Goal: Task Accomplishment & Management: Use online tool/utility

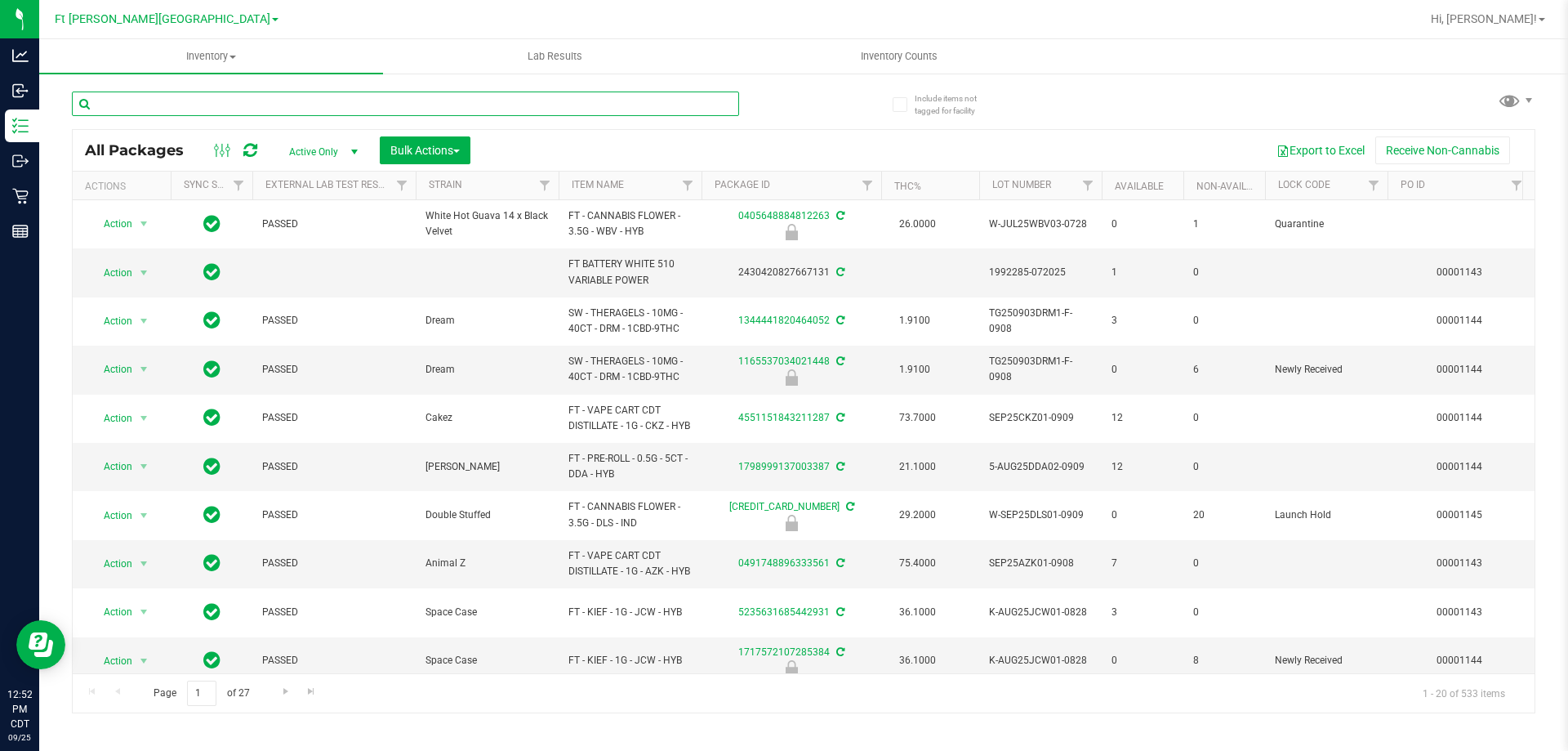
click at [220, 104] on input "text" at bounding box center [405, 104] width 667 height 25
type input "4333"
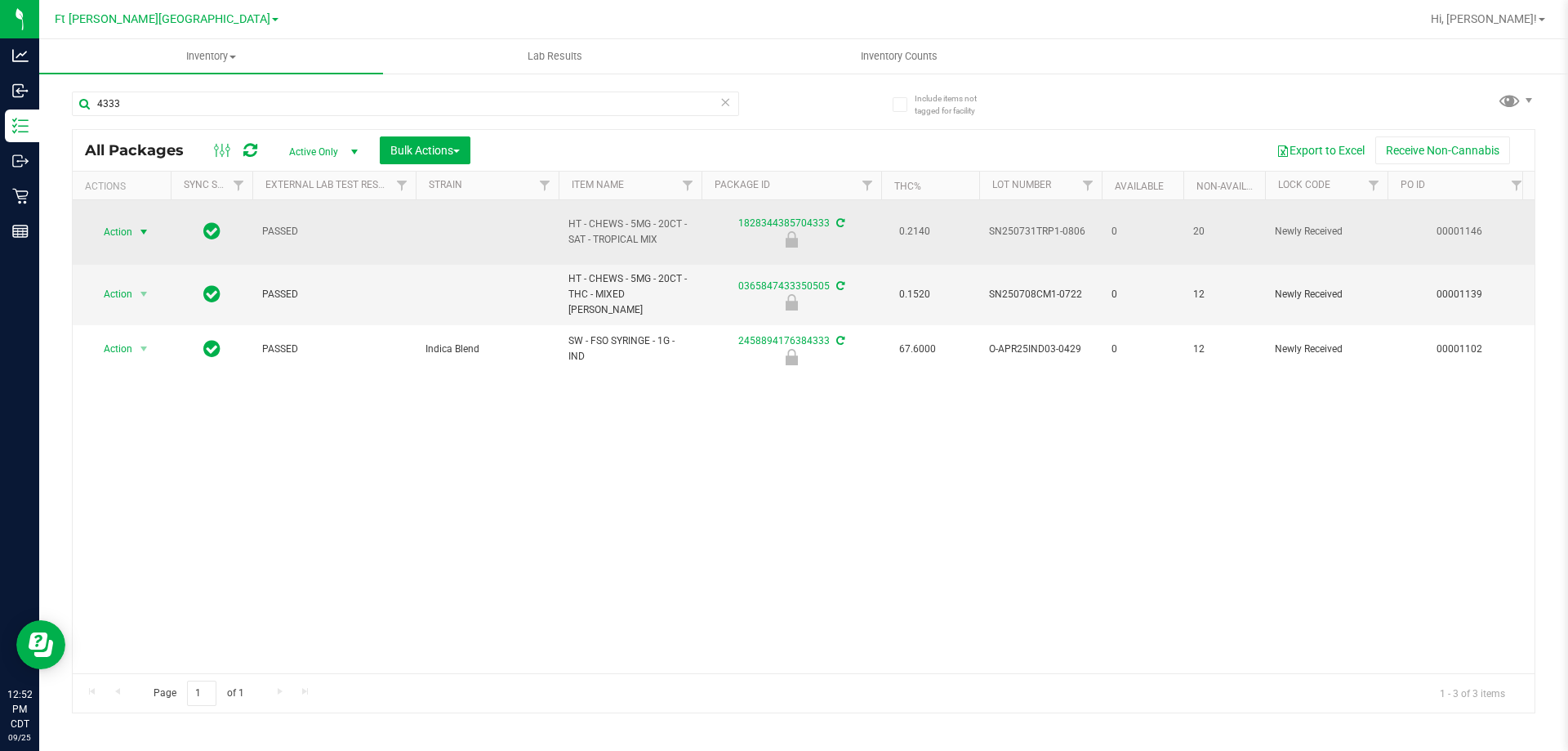
click at [116, 229] on span "Action" at bounding box center [111, 233] width 45 height 23
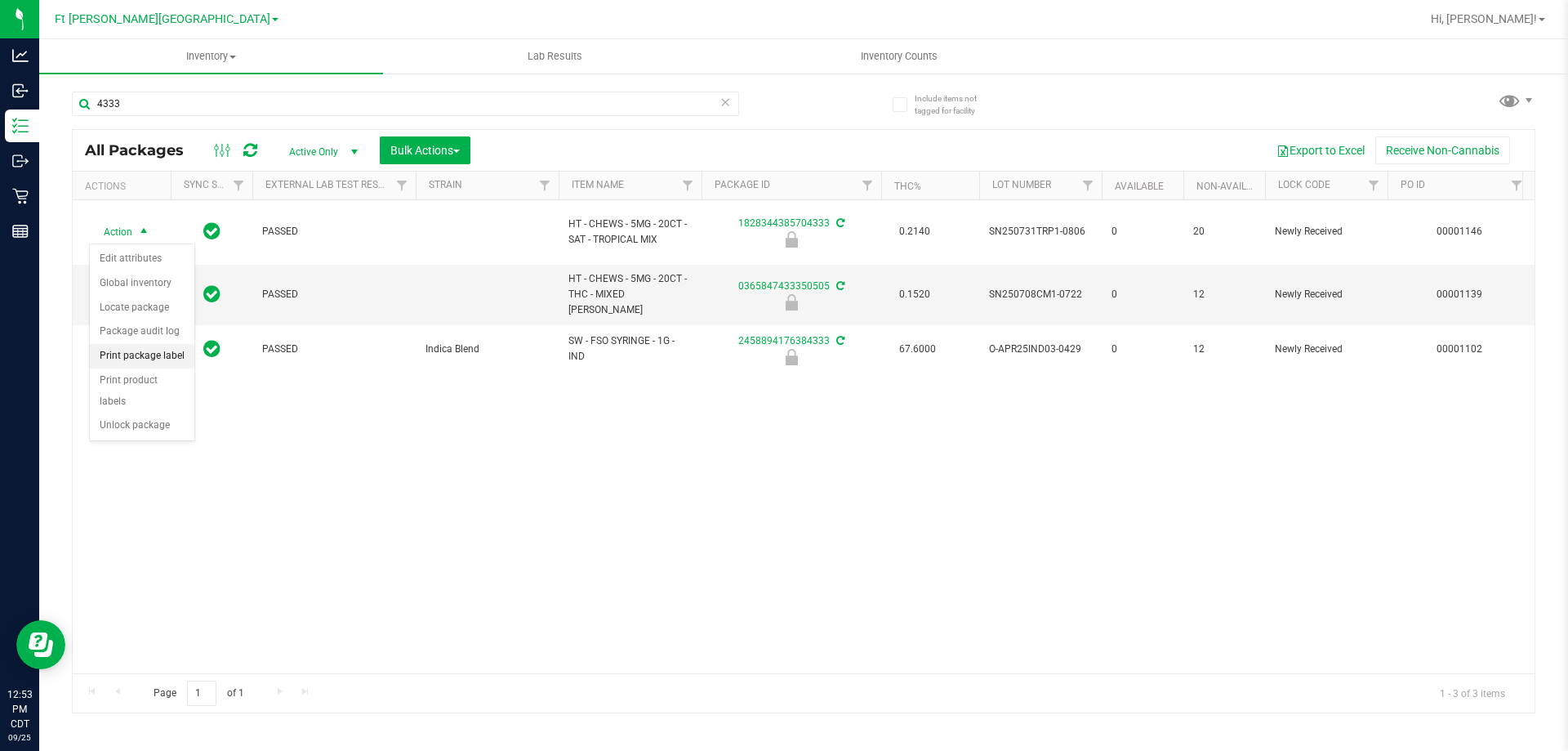
click at [155, 353] on li "Print package label" at bounding box center [142, 356] width 104 height 25
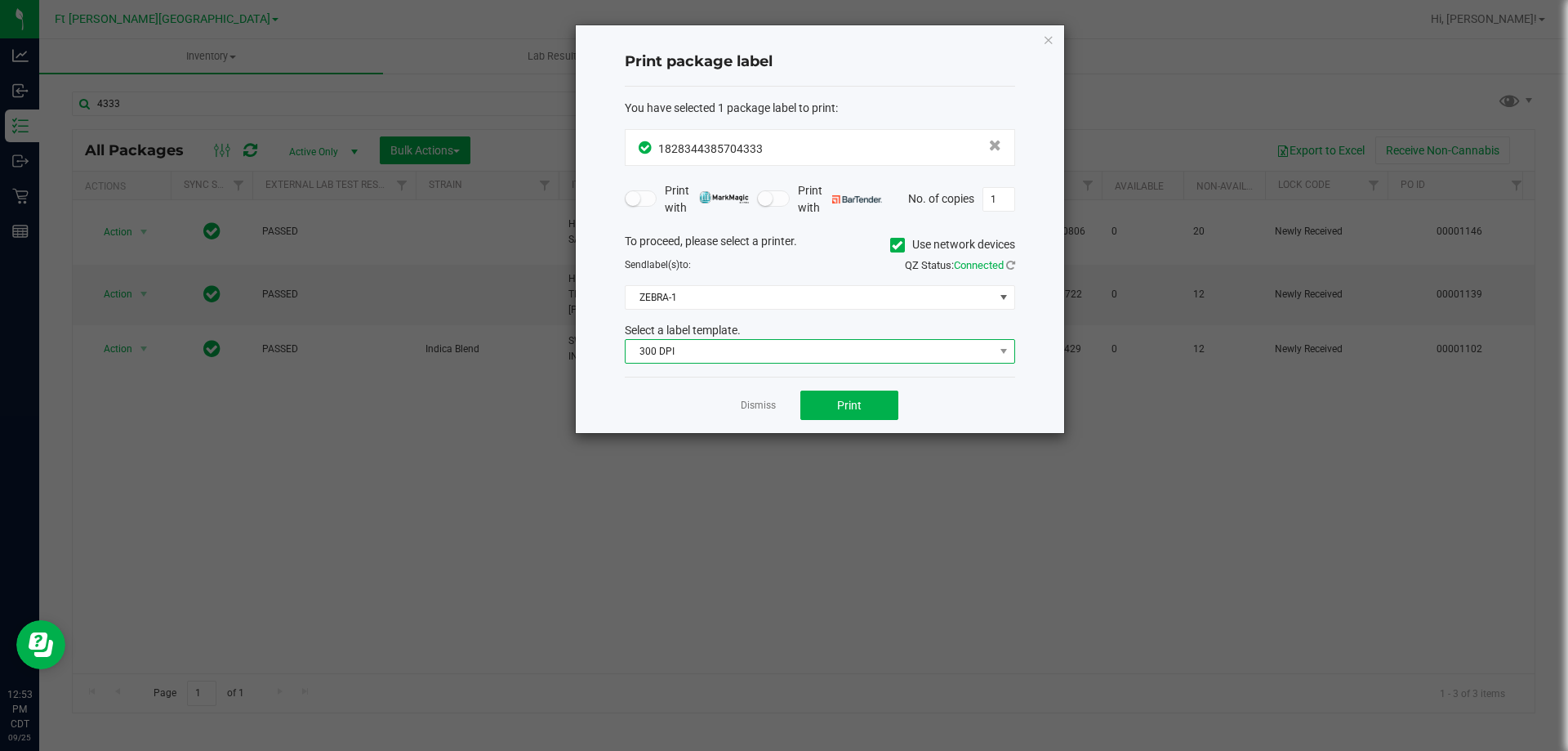
click at [682, 343] on span "300 DPI" at bounding box center [810, 351] width 369 height 23
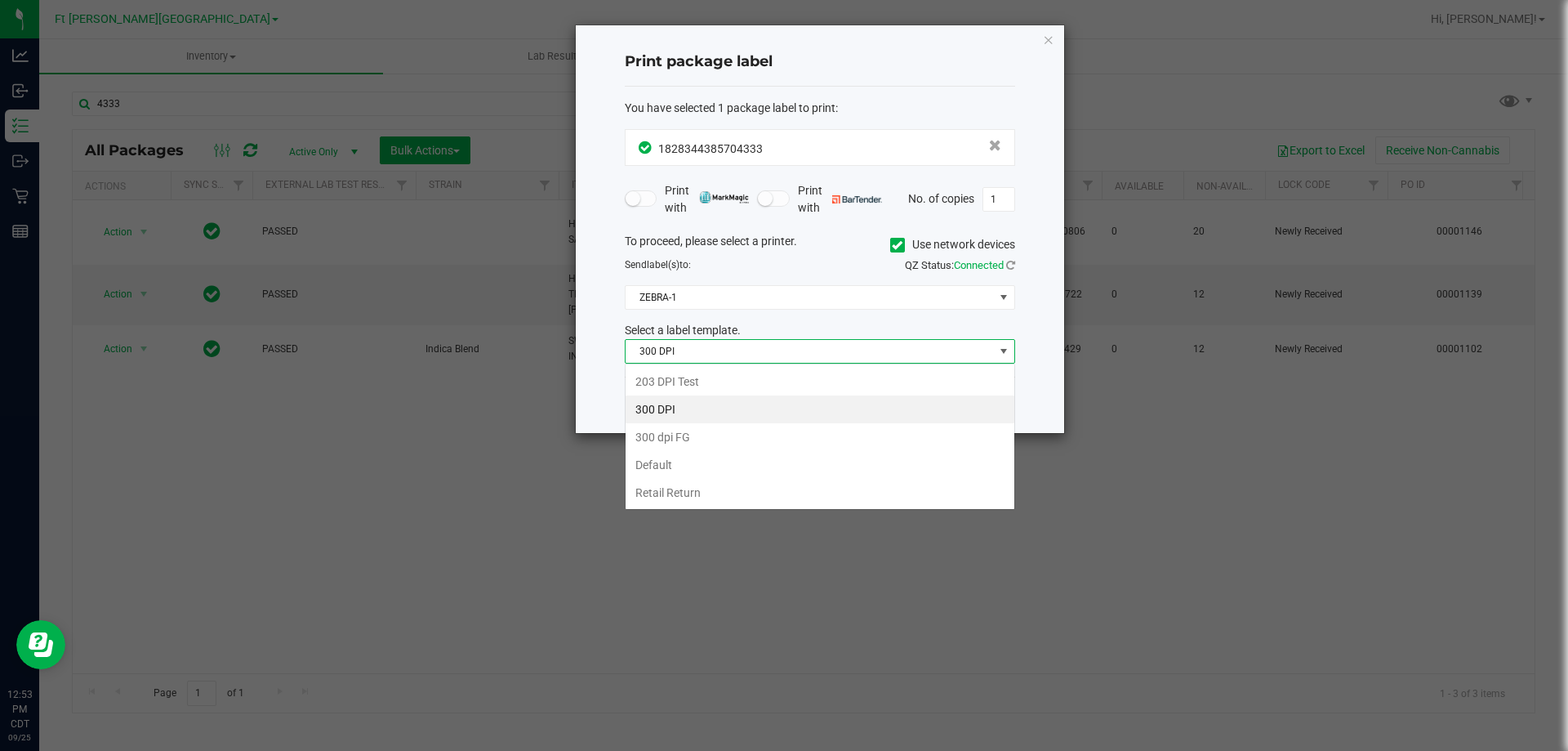
scroll to position [25, 390]
click at [707, 388] on li "203 DPI Test" at bounding box center [820, 381] width 388 height 28
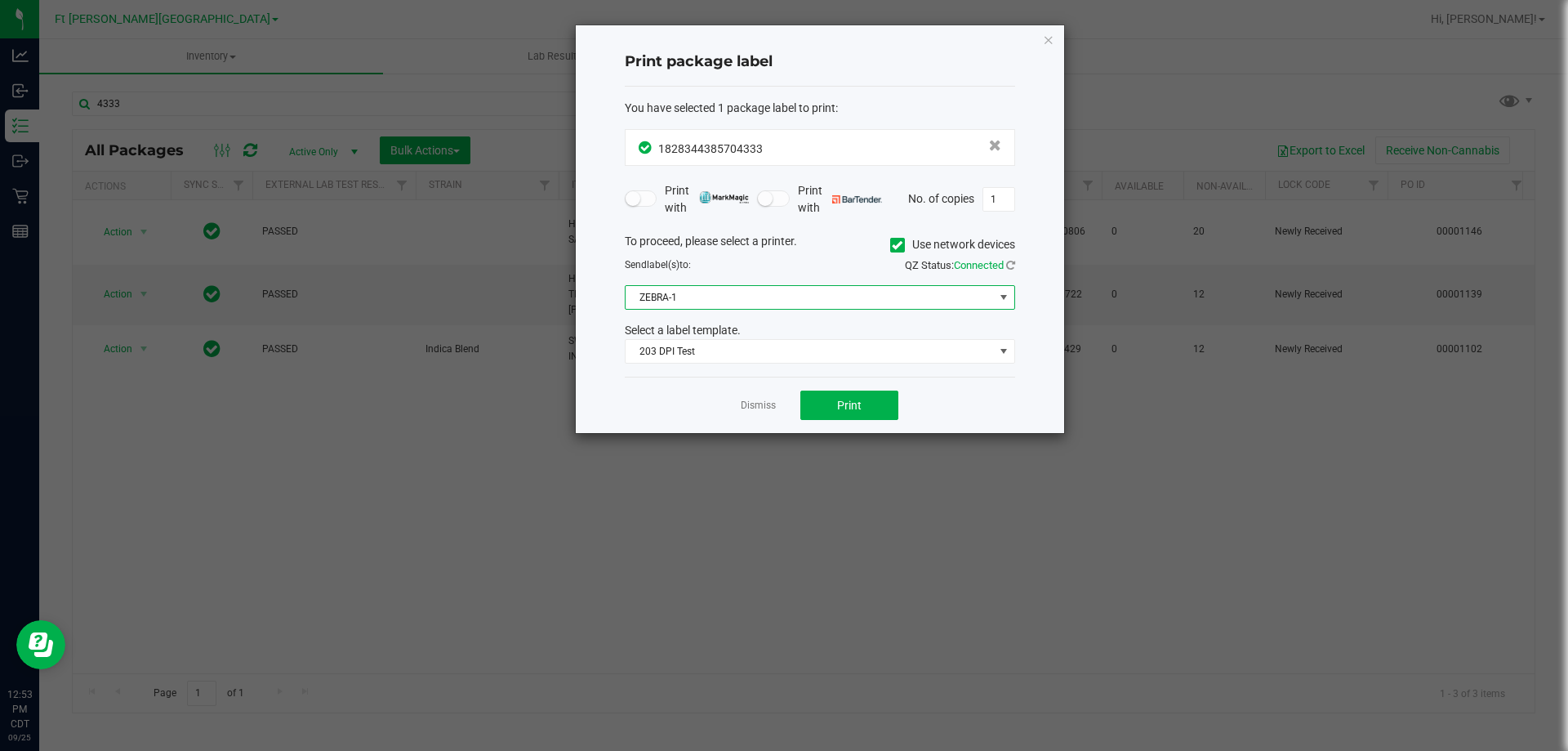
click at [745, 299] on span "ZEBRA-1" at bounding box center [810, 298] width 369 height 23
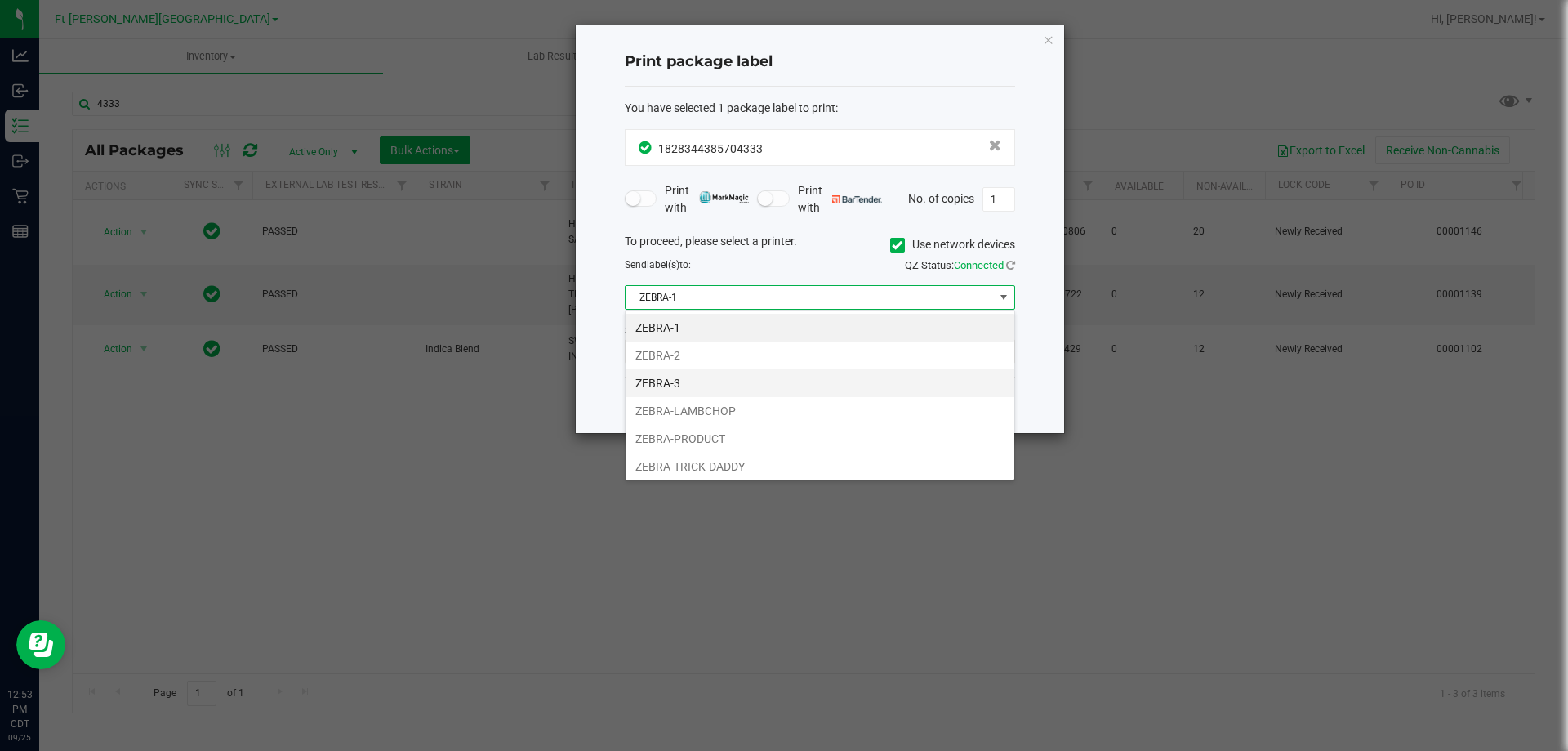
click at [709, 390] on li "ZEBRA-3" at bounding box center [820, 382] width 388 height 28
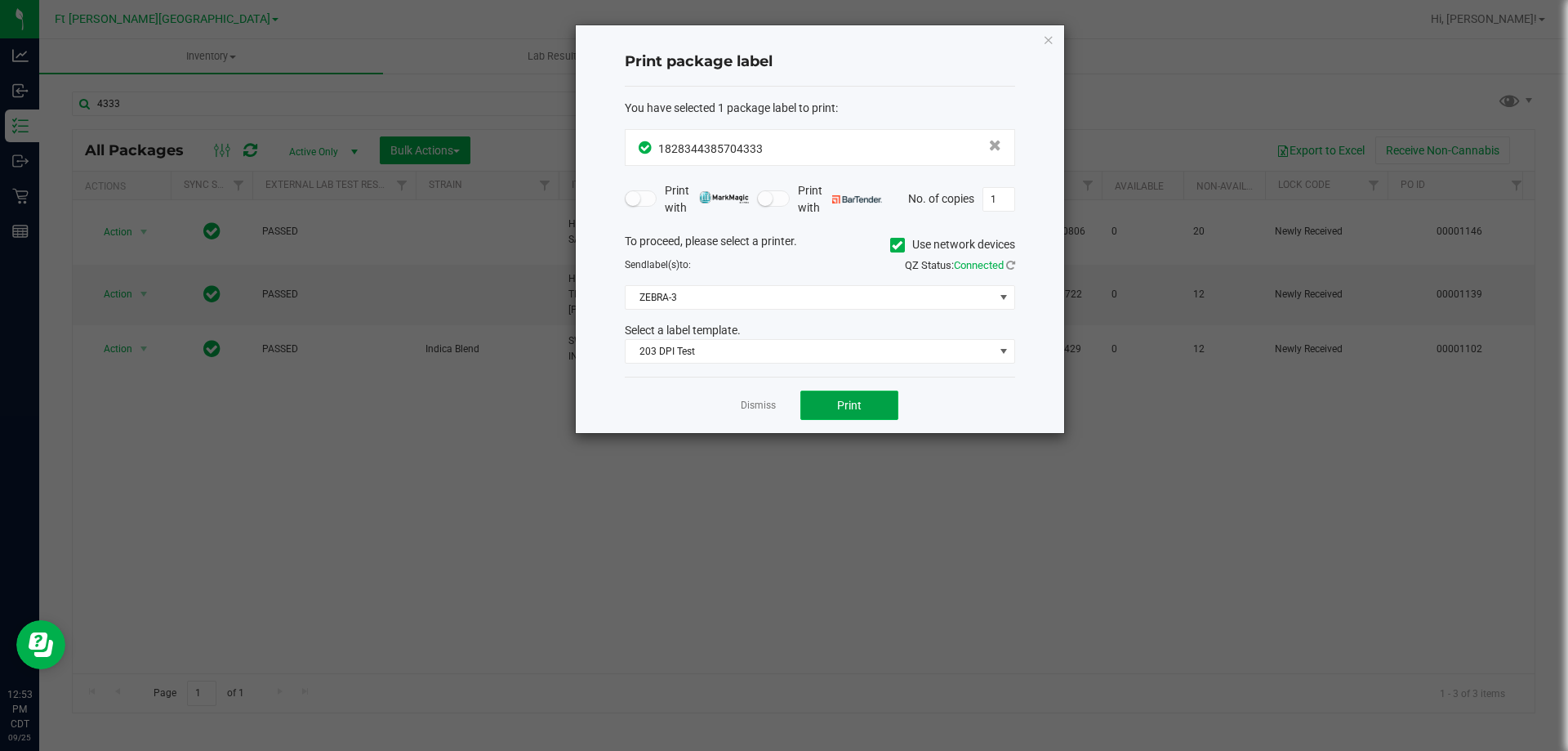
click at [845, 408] on span "Print" at bounding box center [850, 404] width 25 height 13
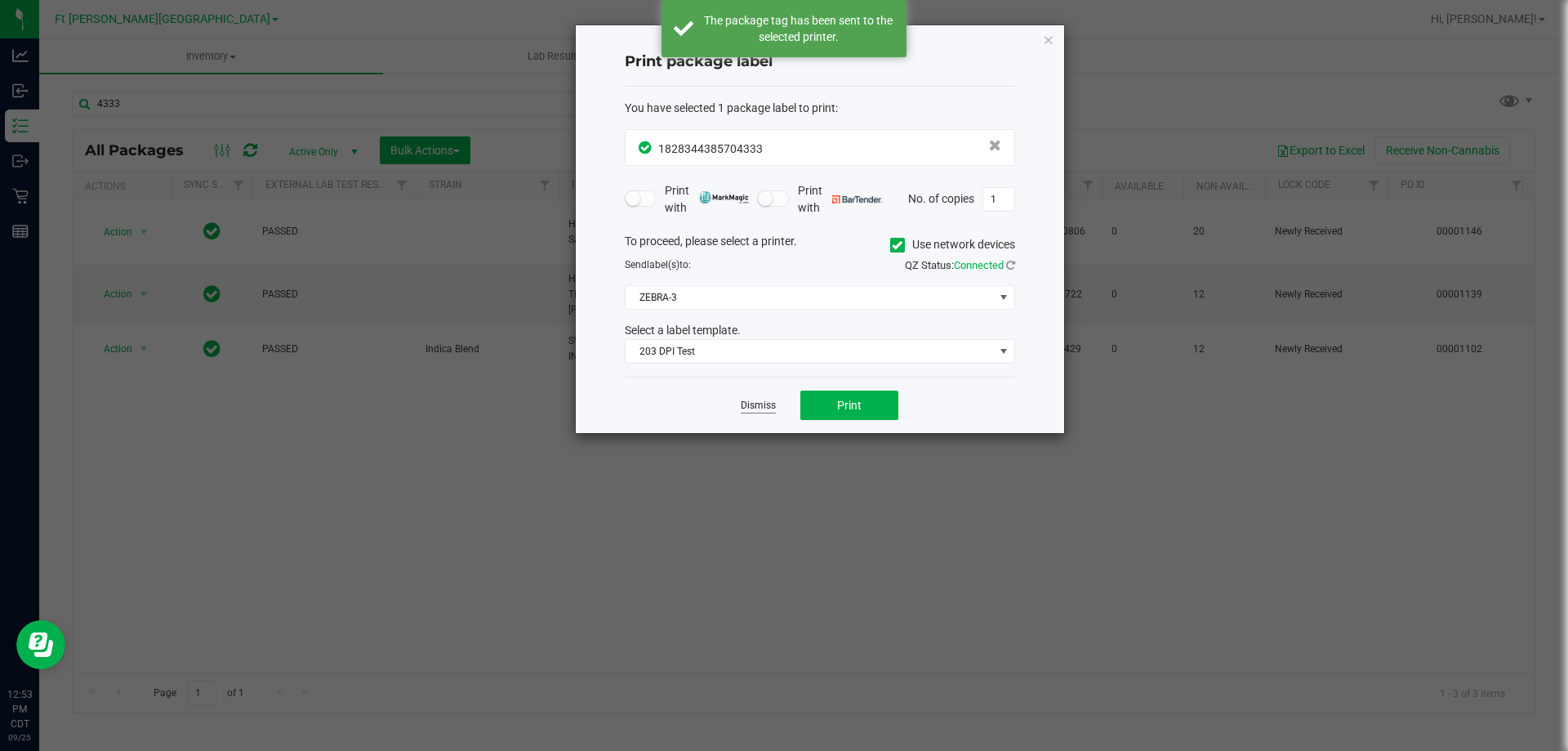
click at [760, 400] on link "Dismiss" at bounding box center [758, 405] width 35 height 14
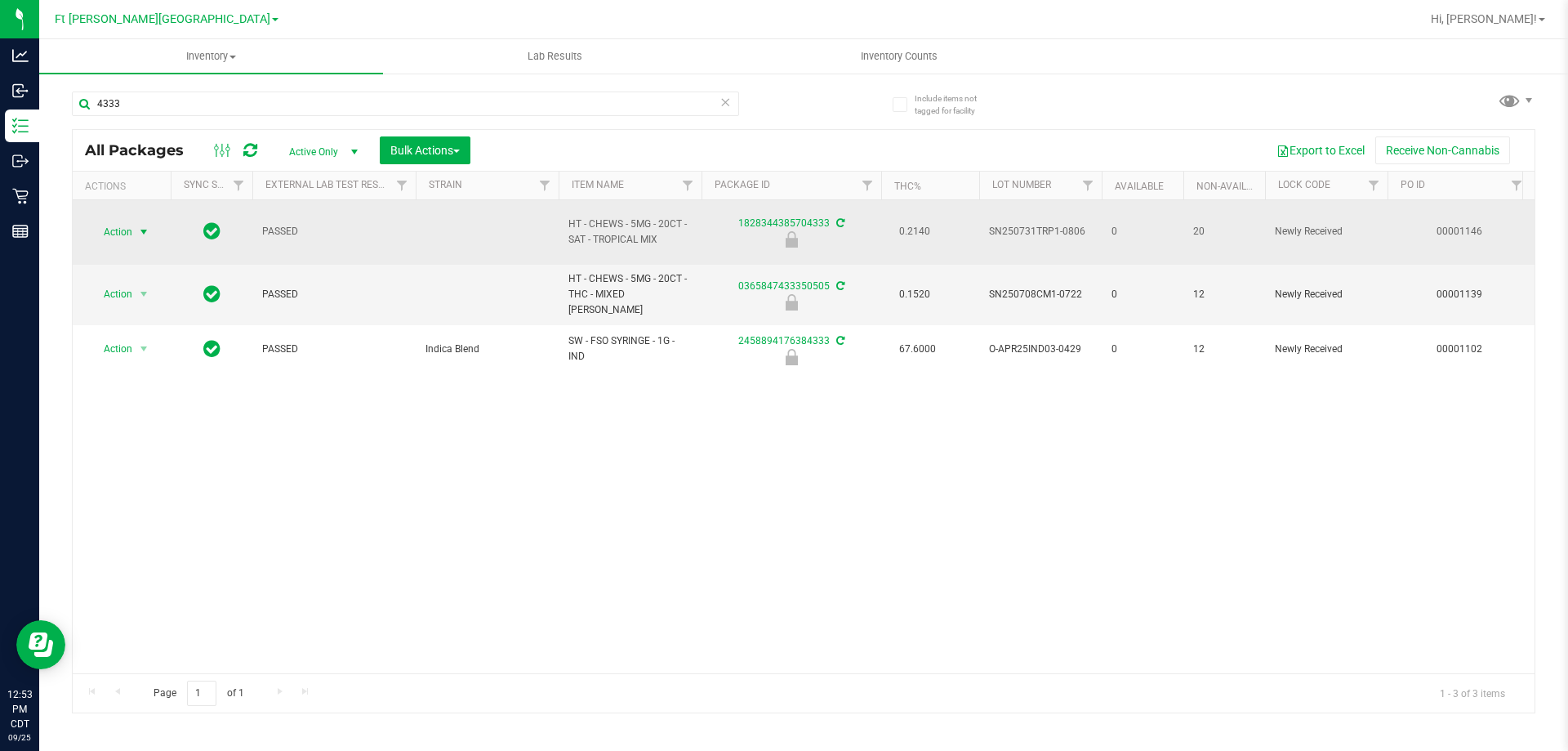
click at [116, 232] on span "Action" at bounding box center [111, 233] width 45 height 23
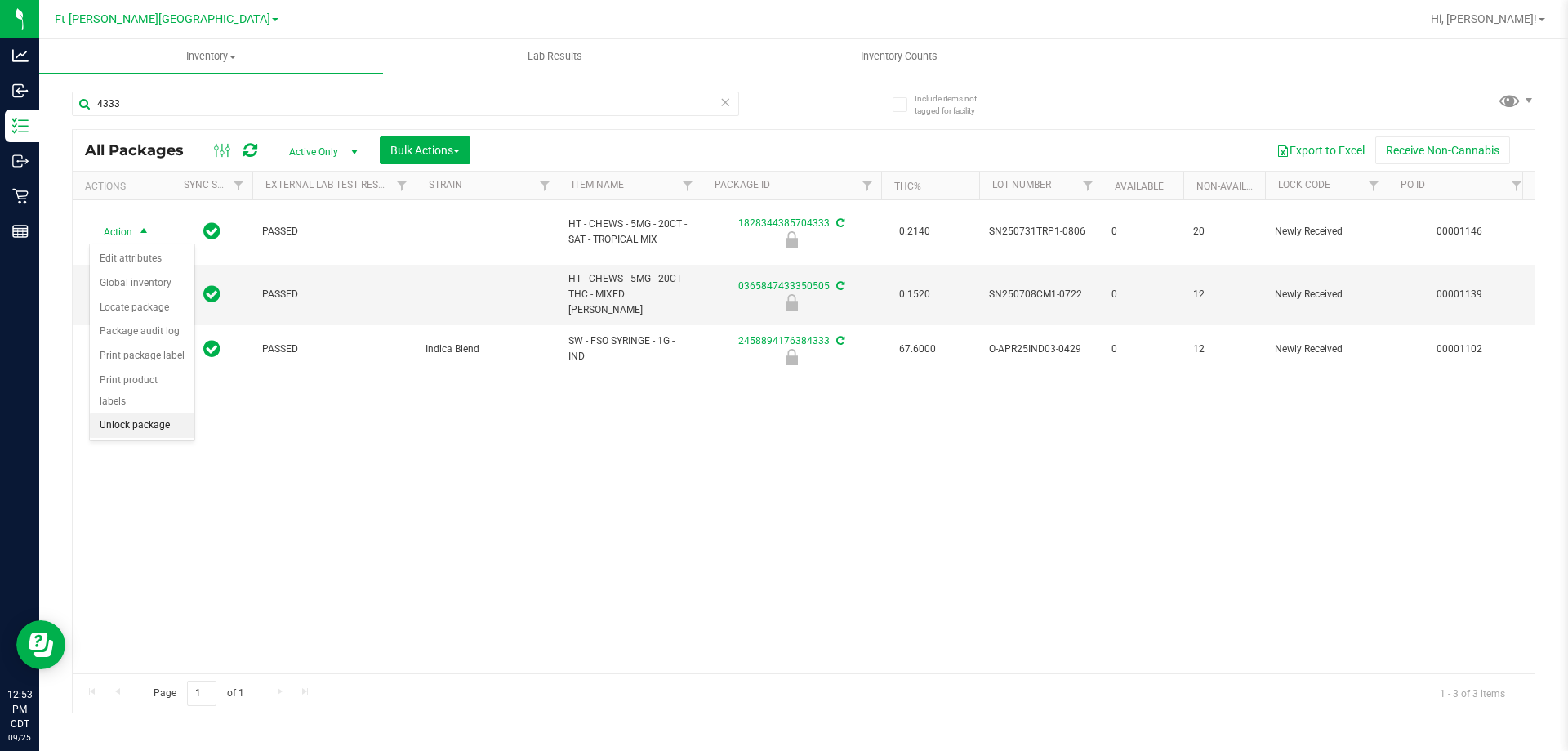
click at [130, 413] on li "Unlock package" at bounding box center [142, 426] width 104 height 25
